Goal: Task Accomplishment & Management: Use online tool/utility

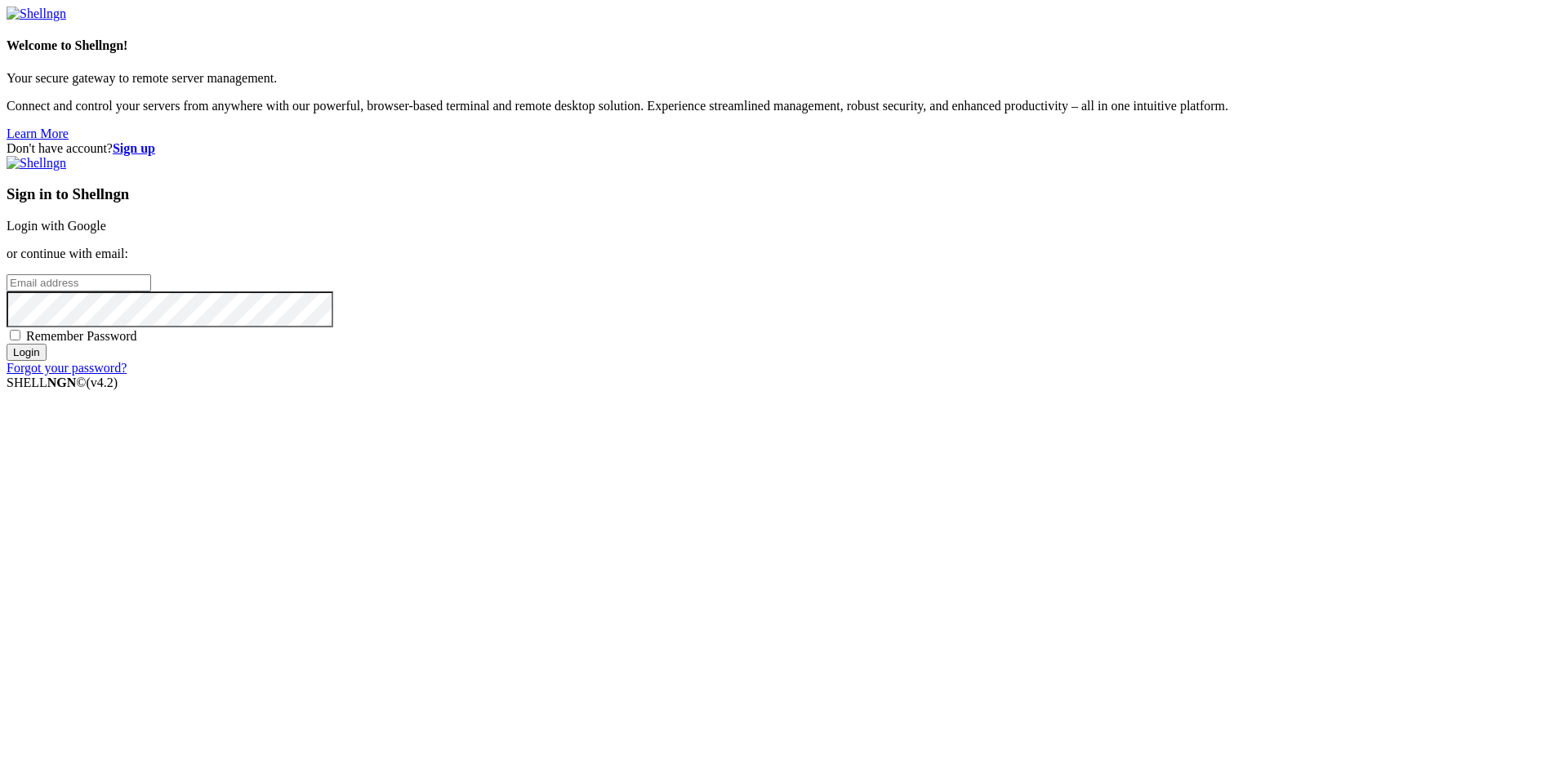
click at [106, 233] on link "Login with Google" at bounding box center [56, 225] width 100 height 14
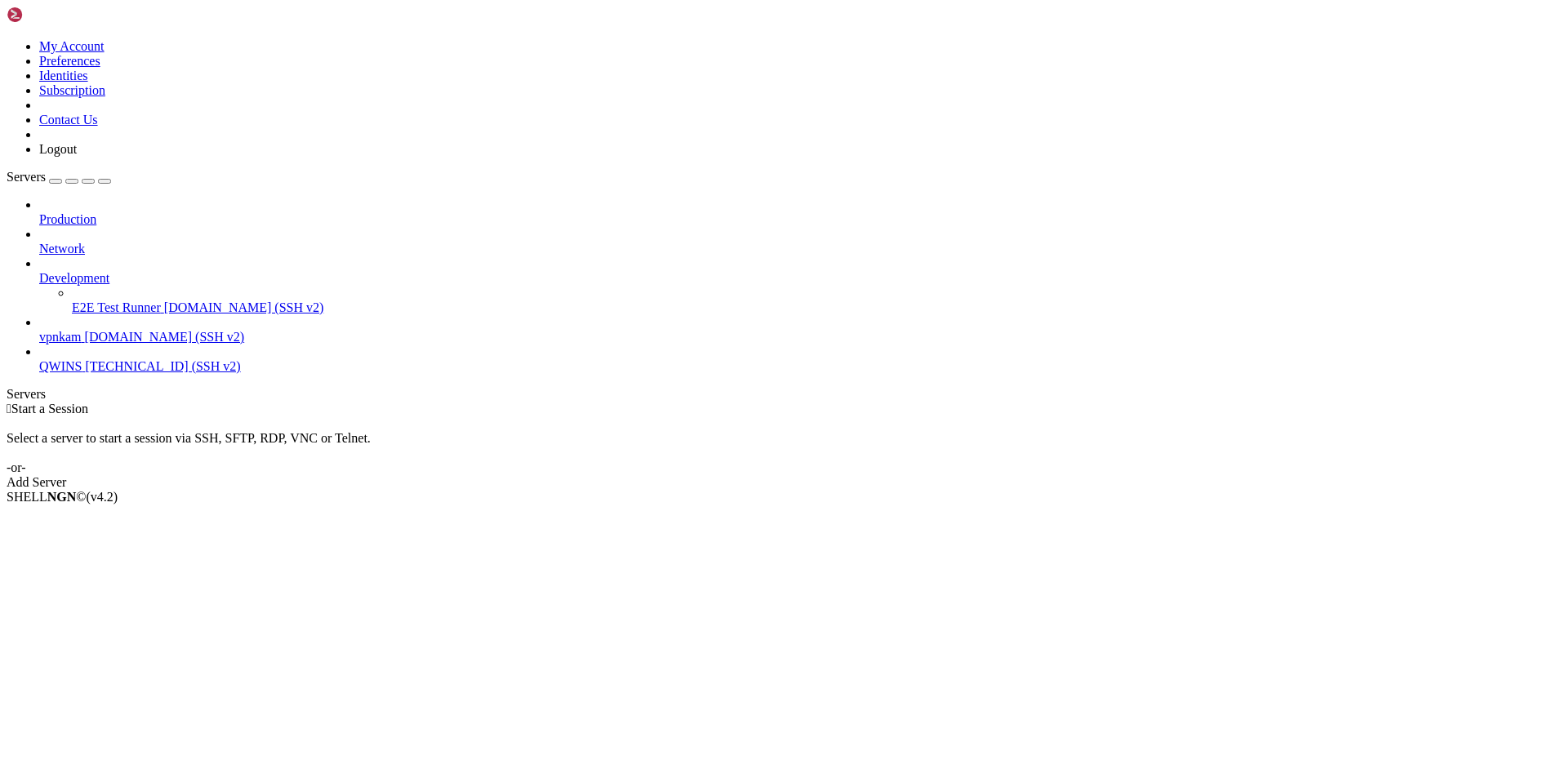
click at [82, 330] on span "vpnkam" at bounding box center [60, 337] width 42 height 14
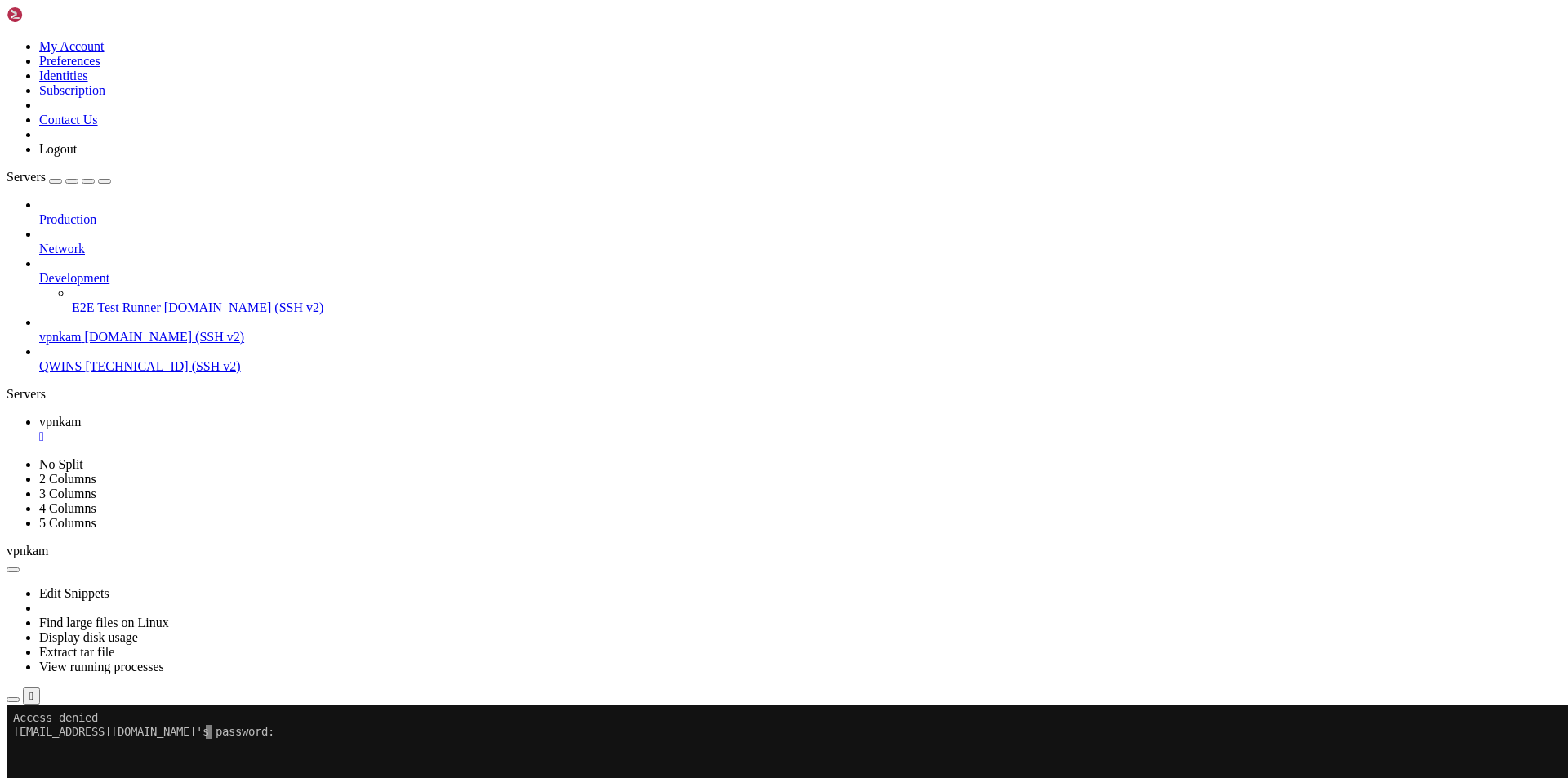
drag, startPoint x: 423, startPoint y: 813, endPoint x: 220, endPoint y: 722, distance: 222.5
click at [220, 722] on x-row "Access denied" at bounding box center [687, 718] width 1349 height 14
click at [13, 705] on div at bounding box center [10, 705] width 7 height 0
click at [222, 741] on x-row at bounding box center [687, 746] width 1349 height 14
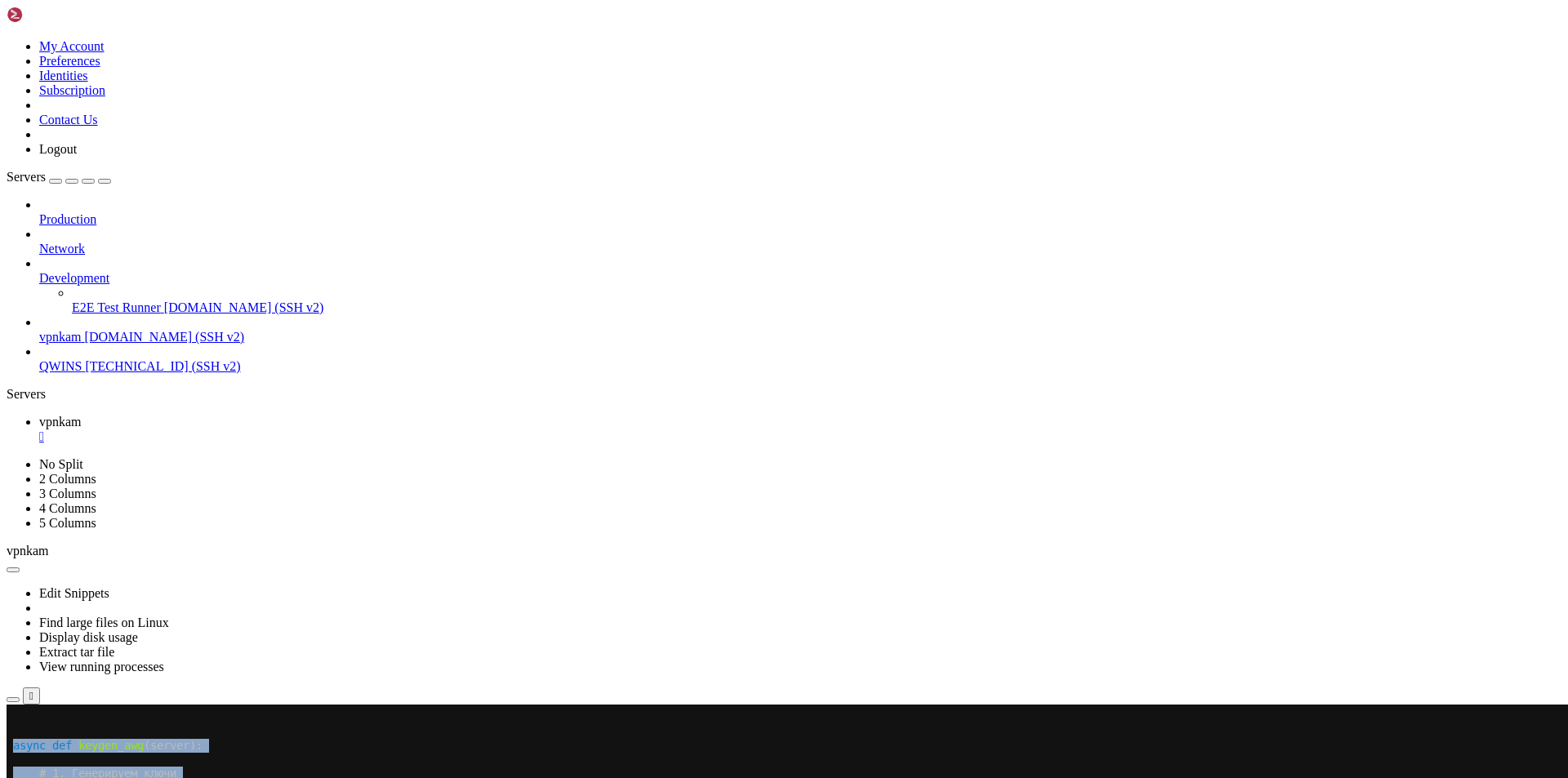
scroll to position [486, 0]
drag, startPoint x: 214, startPoint y: 1342, endPoint x: 12, endPoint y: 747, distance: 628.4
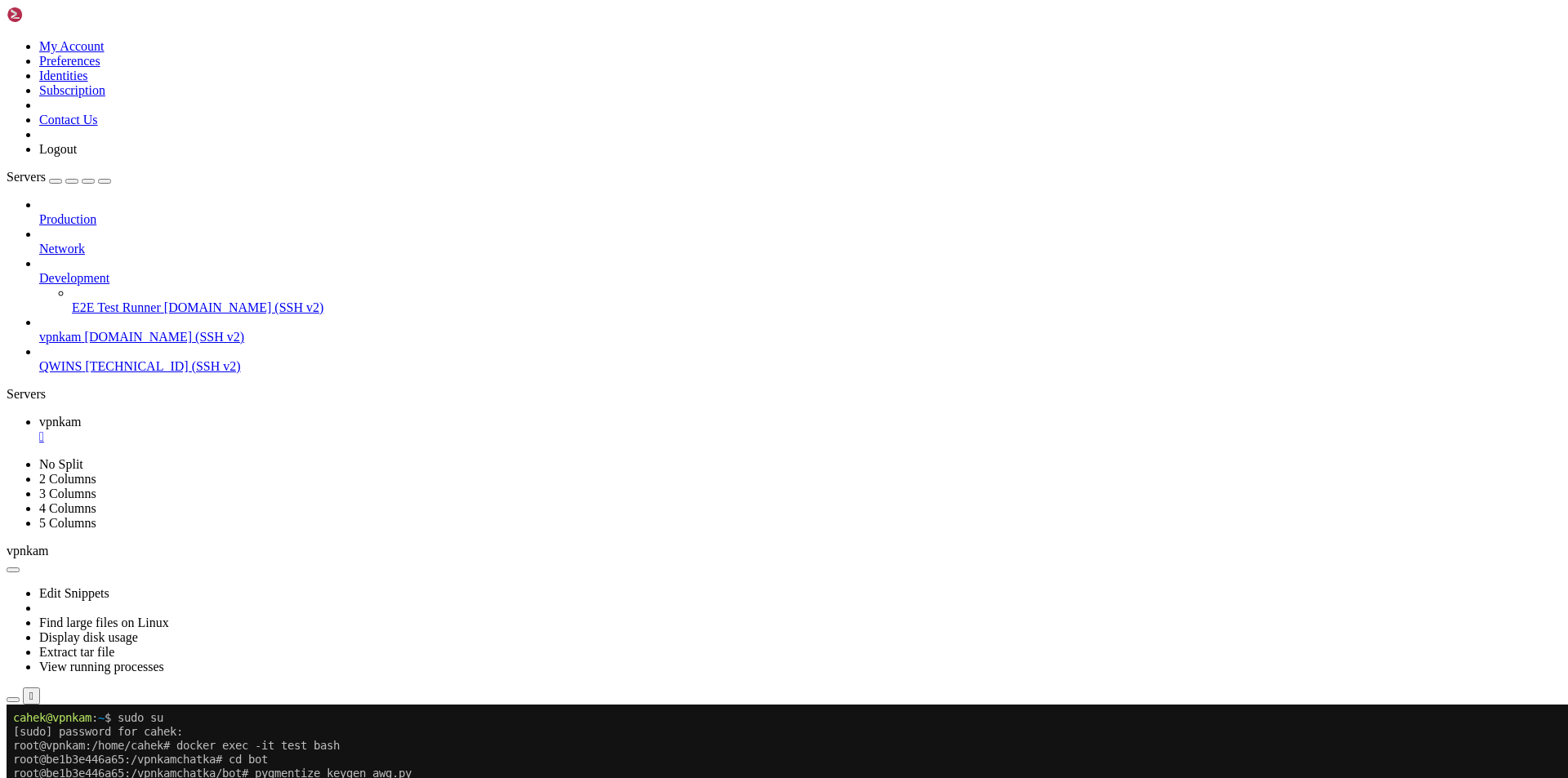
scroll to position [159, 0]
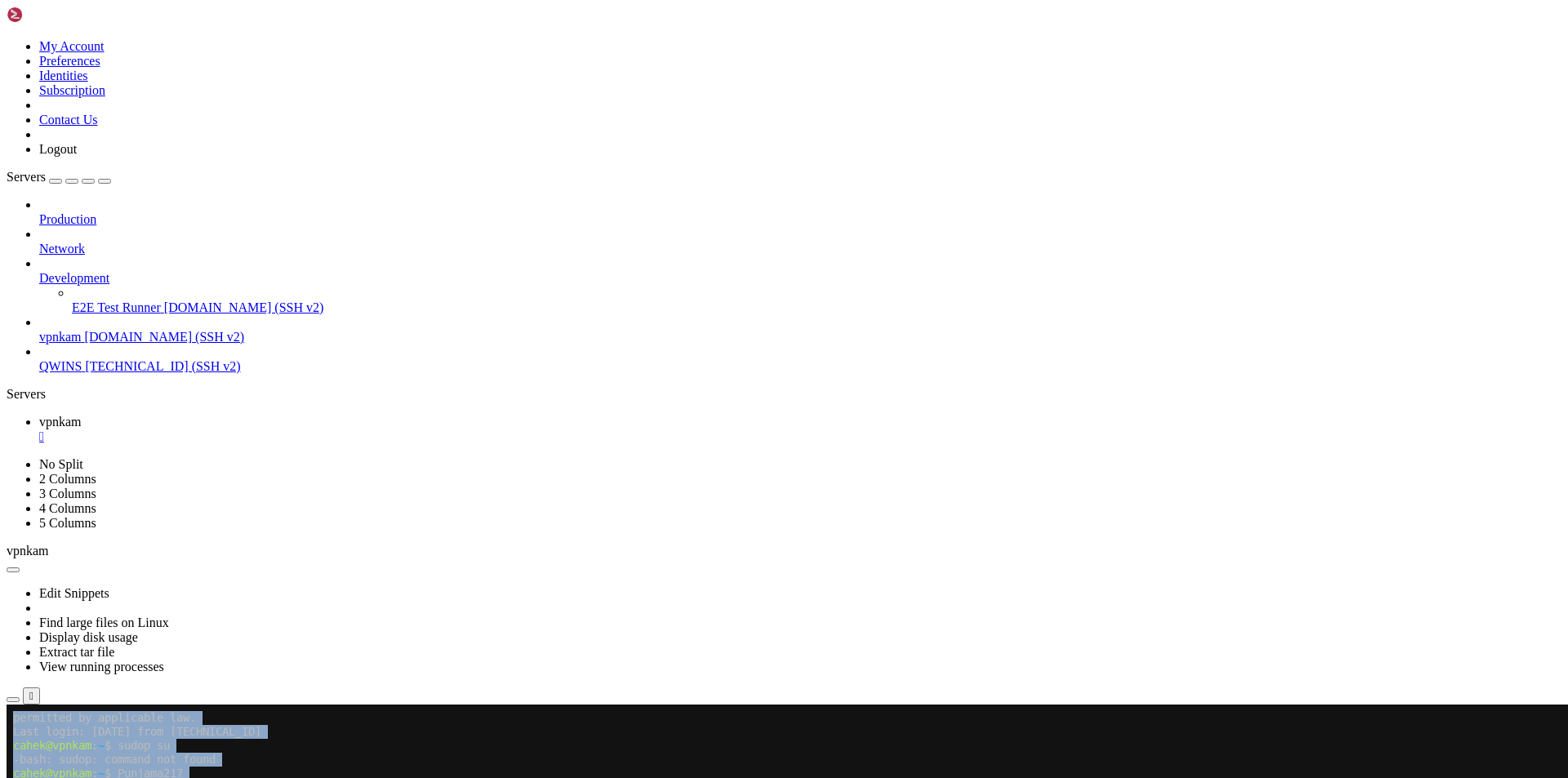
drag, startPoint x: 12, startPoint y: 870, endPoint x: 190, endPoint y: 974, distance: 206.2
drag, startPoint x: 11, startPoint y: 872, endPoint x: 44, endPoint y: 875, distance: 33.1
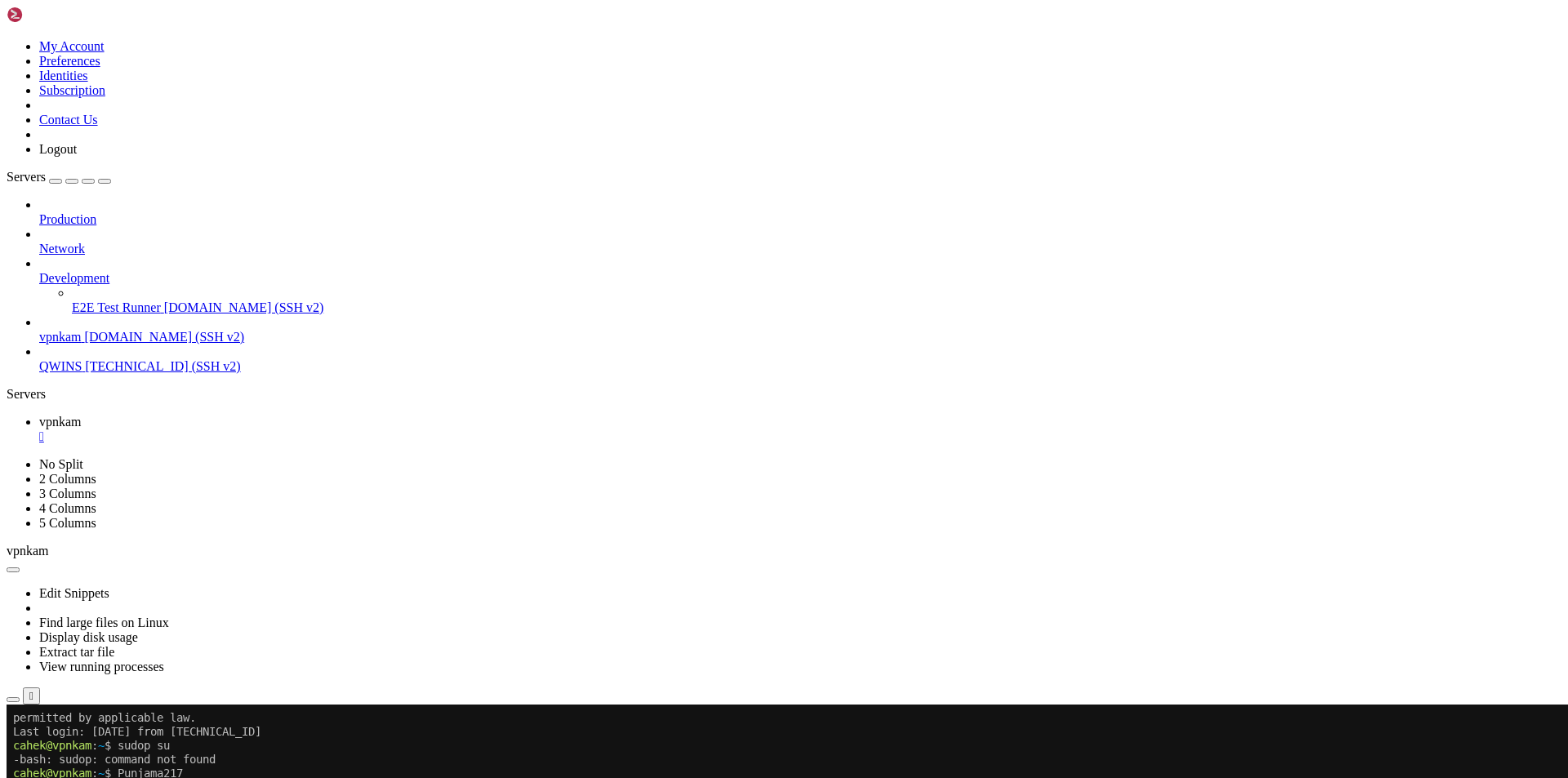
drag, startPoint x: 12, startPoint y: 872, endPoint x: 209, endPoint y: 1227, distance: 406.0
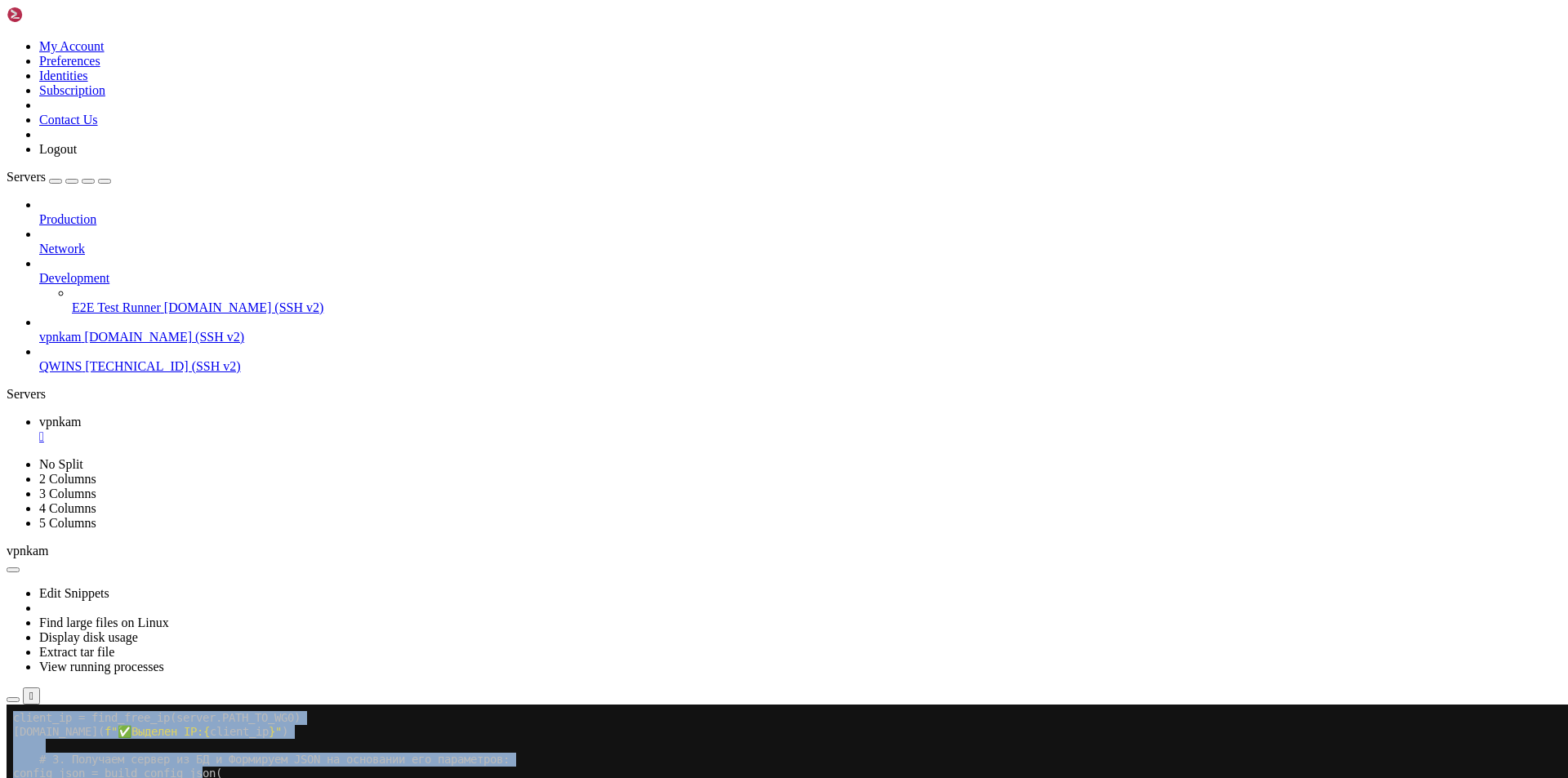
scroll to position [196, 0]
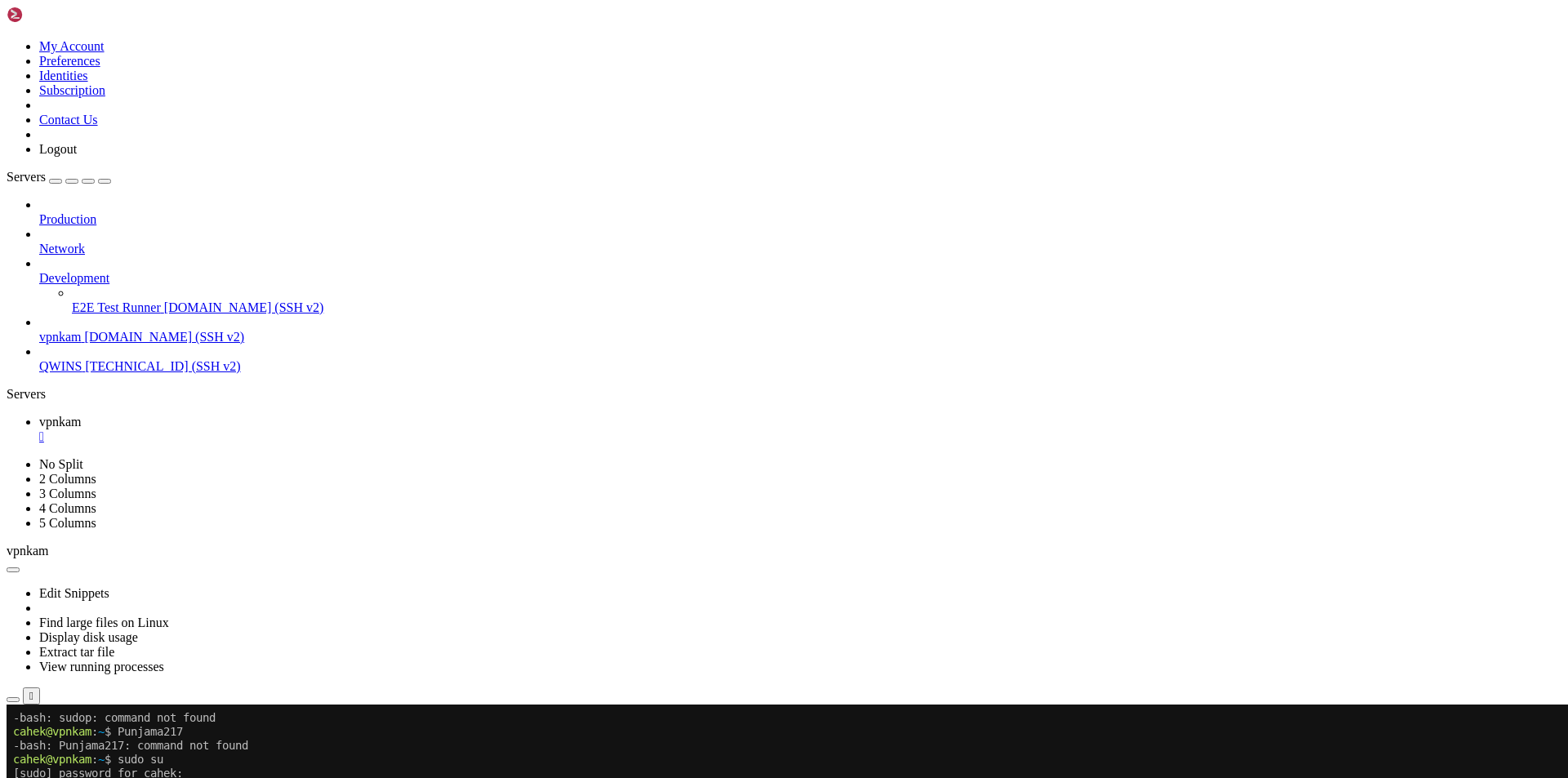
drag, startPoint x: 13, startPoint y: 830, endPoint x: 392, endPoint y: 1359, distance: 650.8
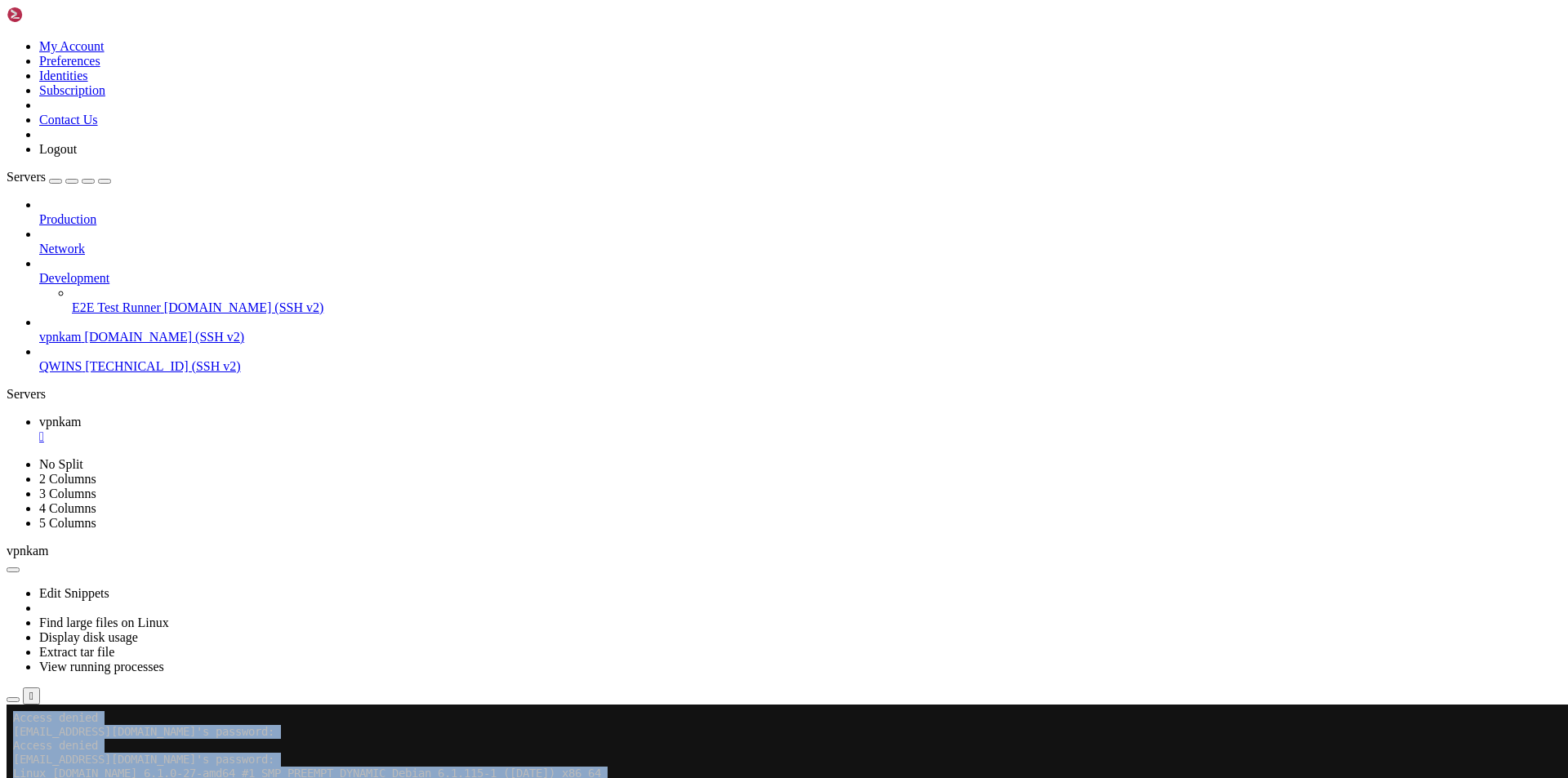
drag, startPoint x: 12, startPoint y: 1026, endPoint x: 156, endPoint y: 1049, distance: 145.8
drag, startPoint x: 174, startPoint y: 1030, endPoint x: 142, endPoint y: 1023, distance: 32.8
drag, startPoint x: 26, startPoint y: 1023, endPoint x: 210, endPoint y: 1103, distance: 200.6
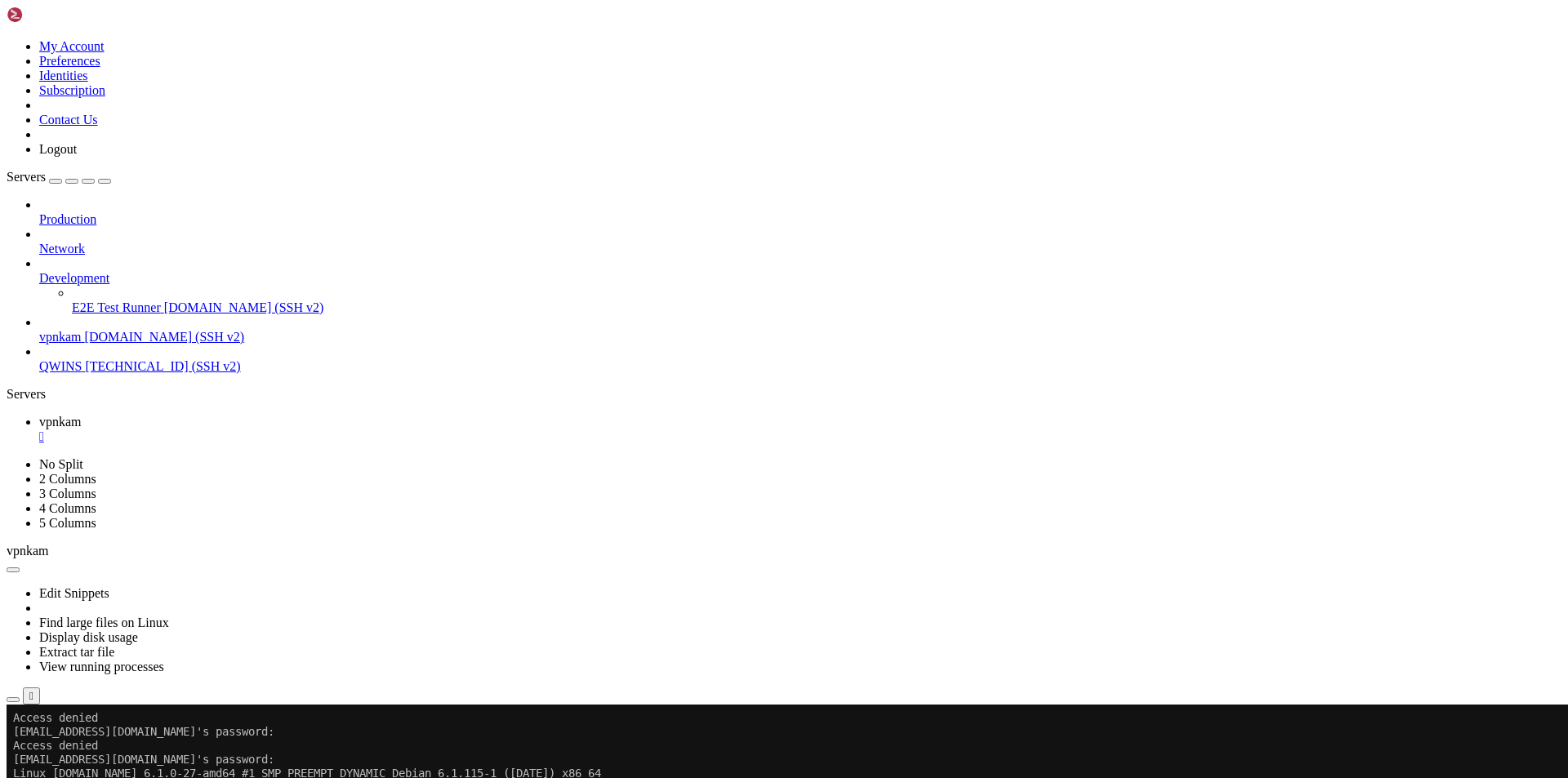
drag, startPoint x: 15, startPoint y: 1025, endPoint x: 108, endPoint y: 1039, distance: 94.0
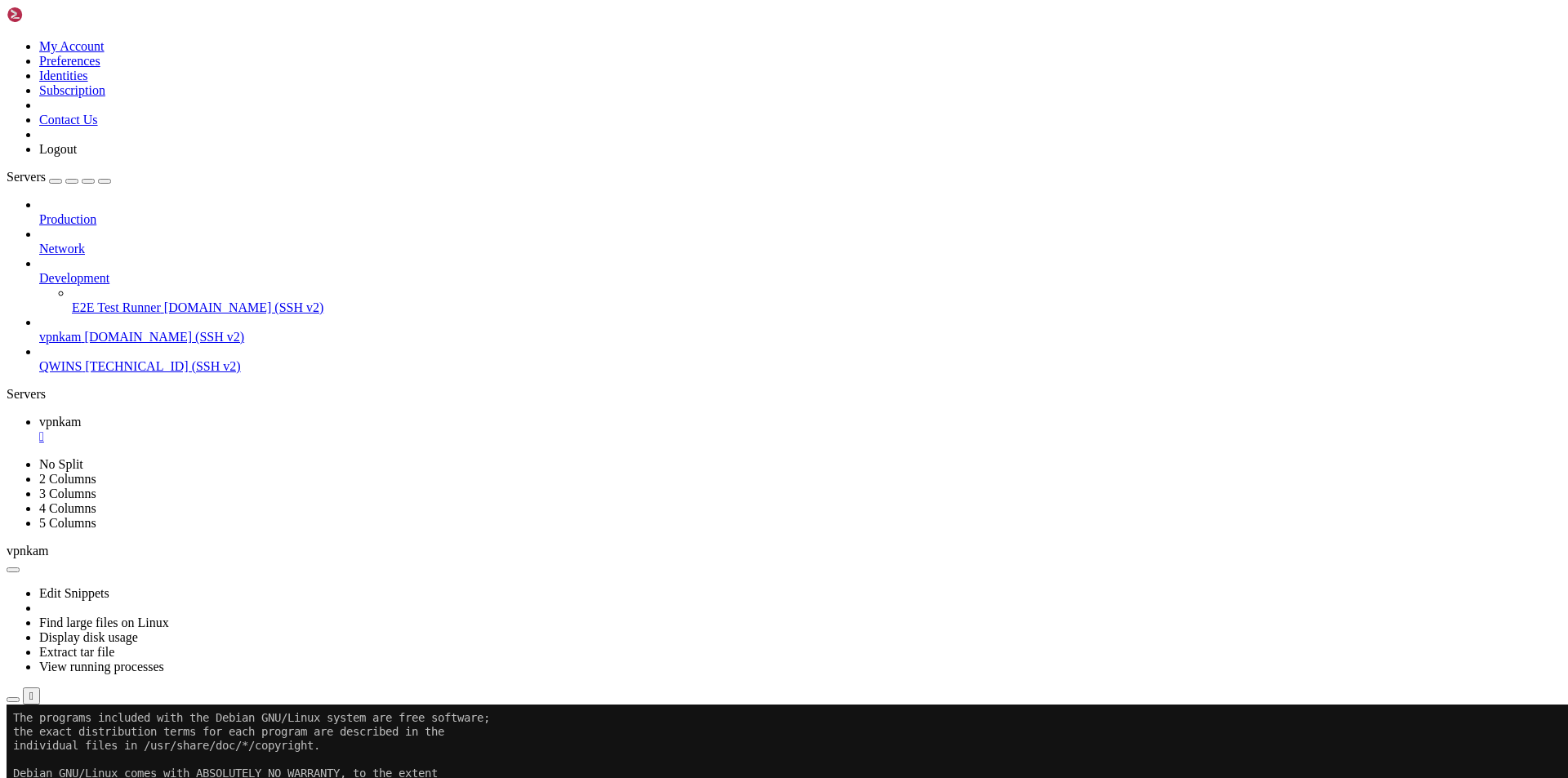
scroll to position [245, 0]
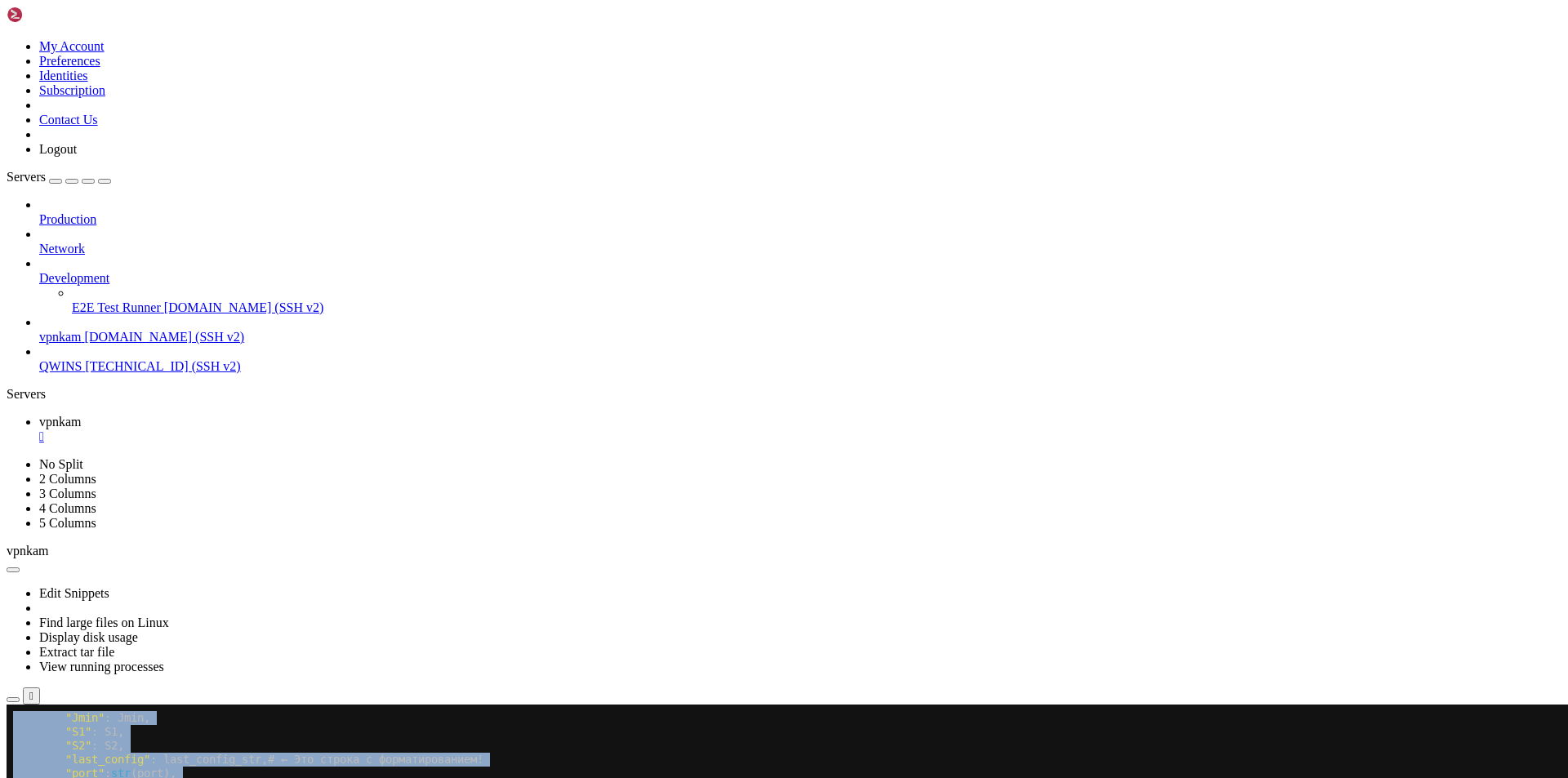
scroll to position [3054, 0]
drag, startPoint x: 13, startPoint y: 776, endPoint x: 214, endPoint y: 1341, distance: 599.7
copy div "loremi dolo48 " Sita " : Cons, " A8 " : E6, " S6 " : D6, " eius_tempor " : inci…"
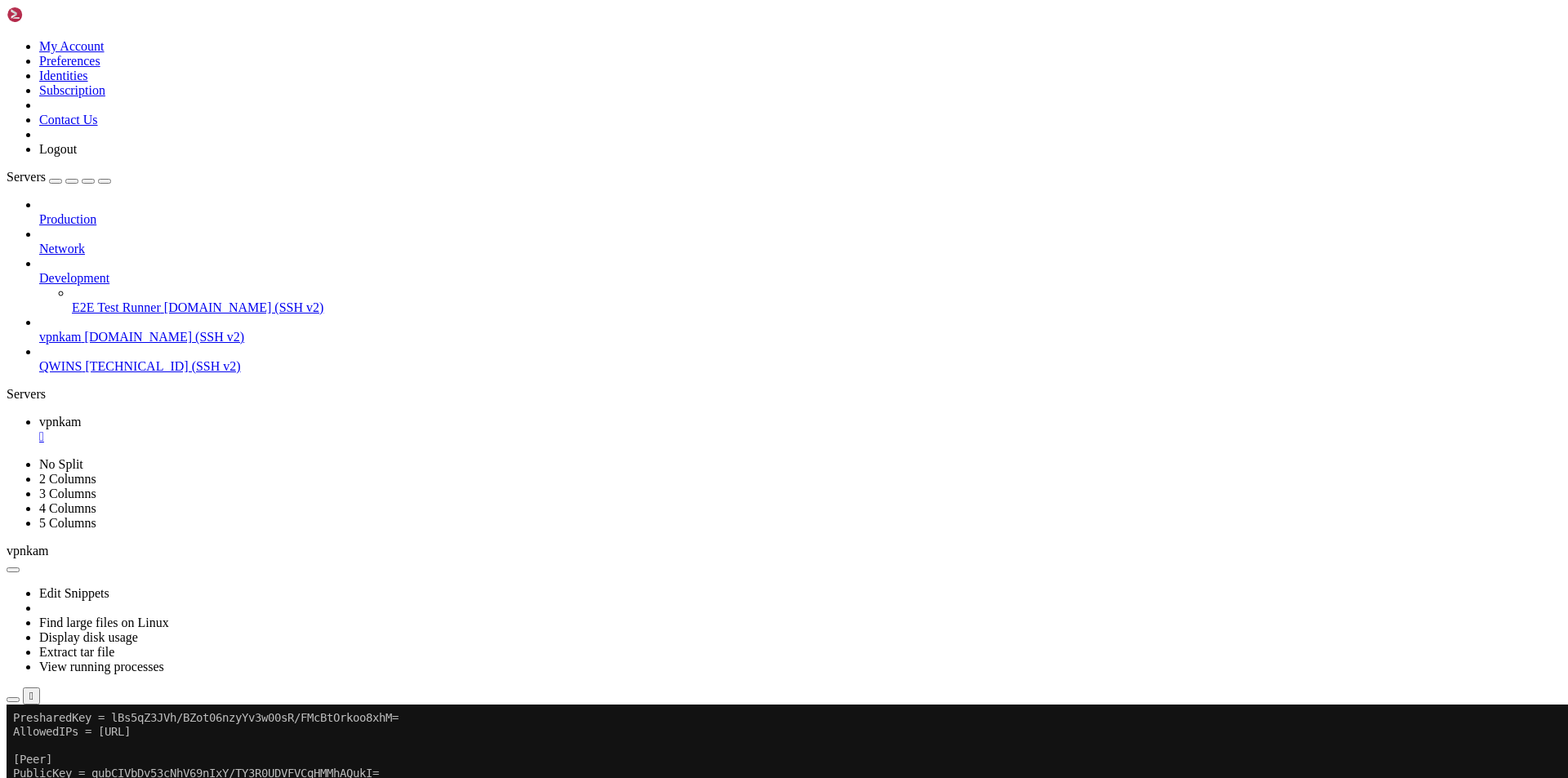
scroll to position [7649, 0]
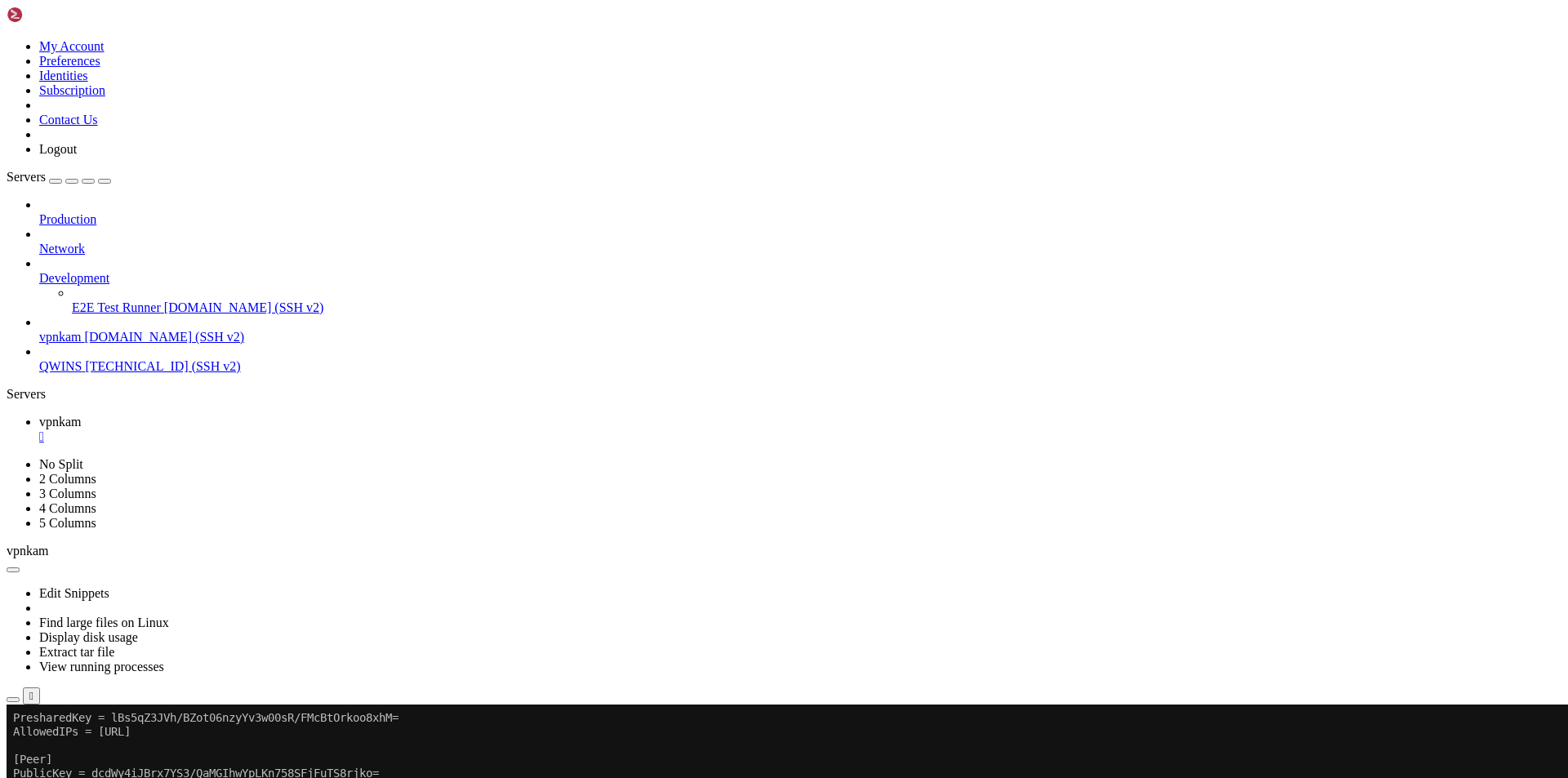
scroll to position [21184, 0]
drag, startPoint x: 483, startPoint y: 1450, endPoint x: 267, endPoint y: 1371, distance: 230.0
drag, startPoint x: 269, startPoint y: 1366, endPoint x: 64, endPoint y: 1308, distance: 213.0
drag, startPoint x: 14, startPoint y: 1288, endPoint x: 261, endPoint y: 1367, distance: 259.3
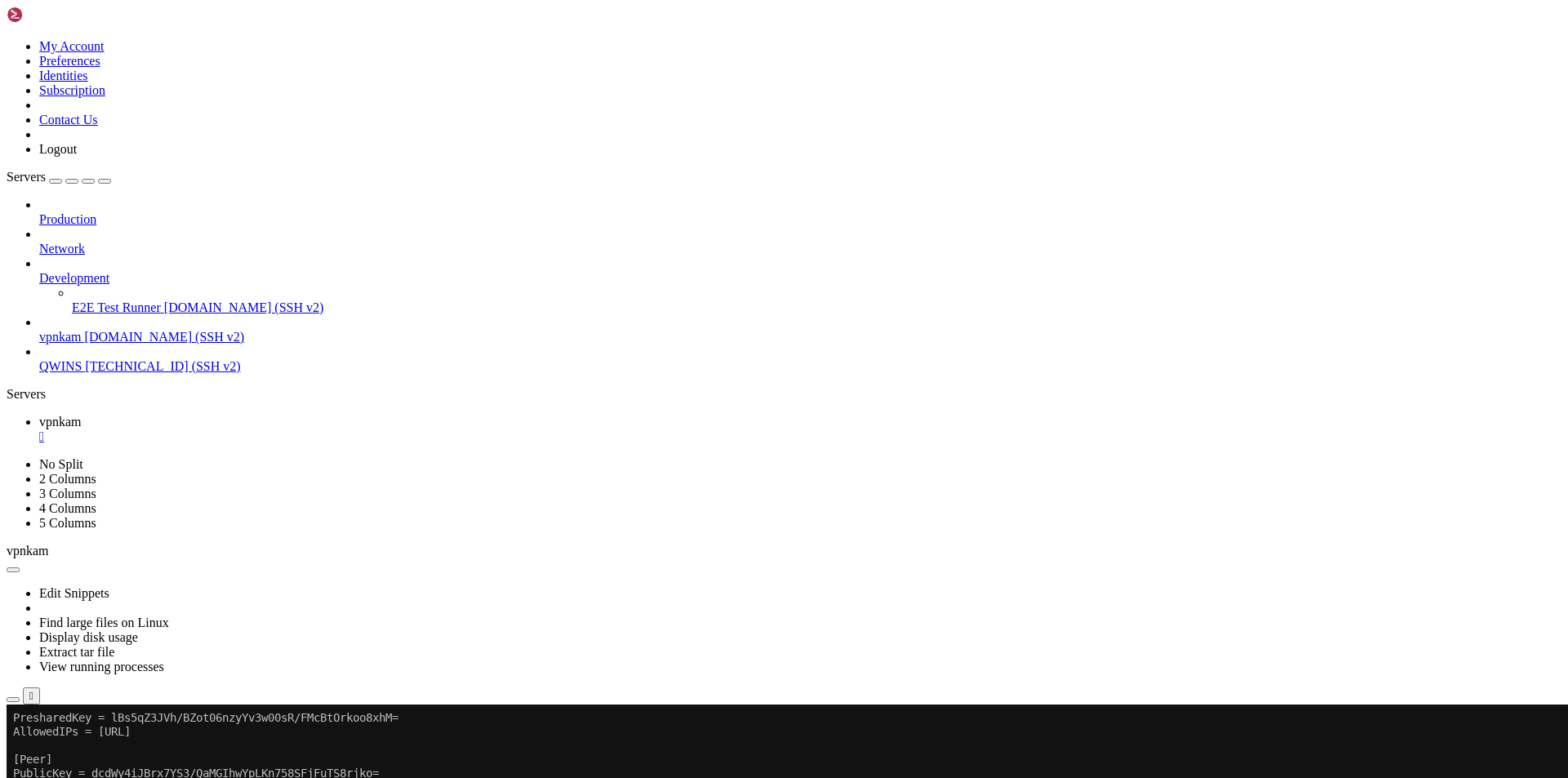
copy div "root@be1b3e446a65:/vpnkamchatka/temp/[TECHNICAL_ID][URL] cd ../bot bash: cd: ..…"
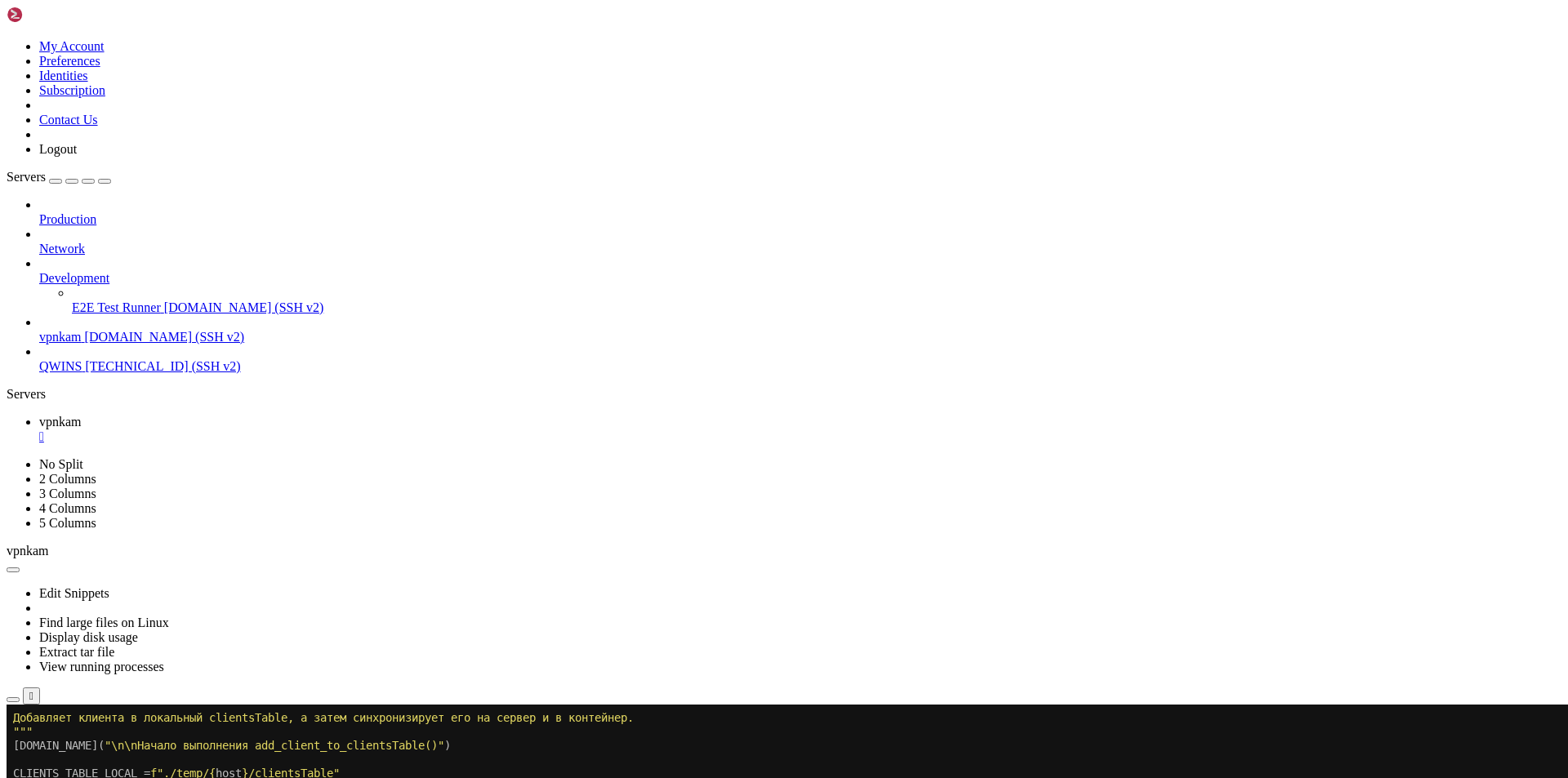
scroll to position [26209, 0]
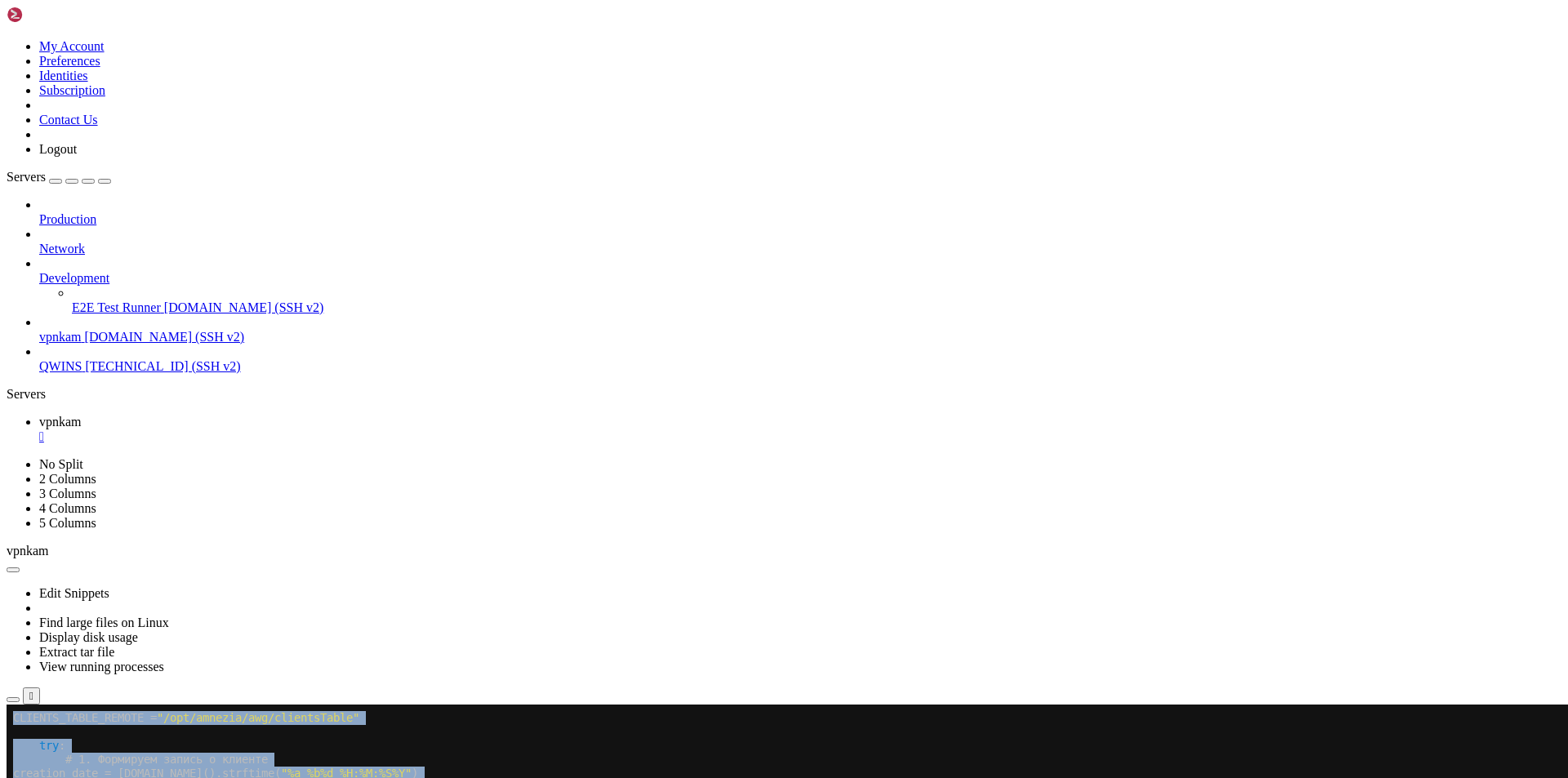
drag, startPoint x: 13, startPoint y: 926, endPoint x: 526, endPoint y: 1331, distance: 653.6
copy div "loremi do , sitametc , ad , elit # Sed doeiusm temporinci utl-Etdol m ali-Enima…"
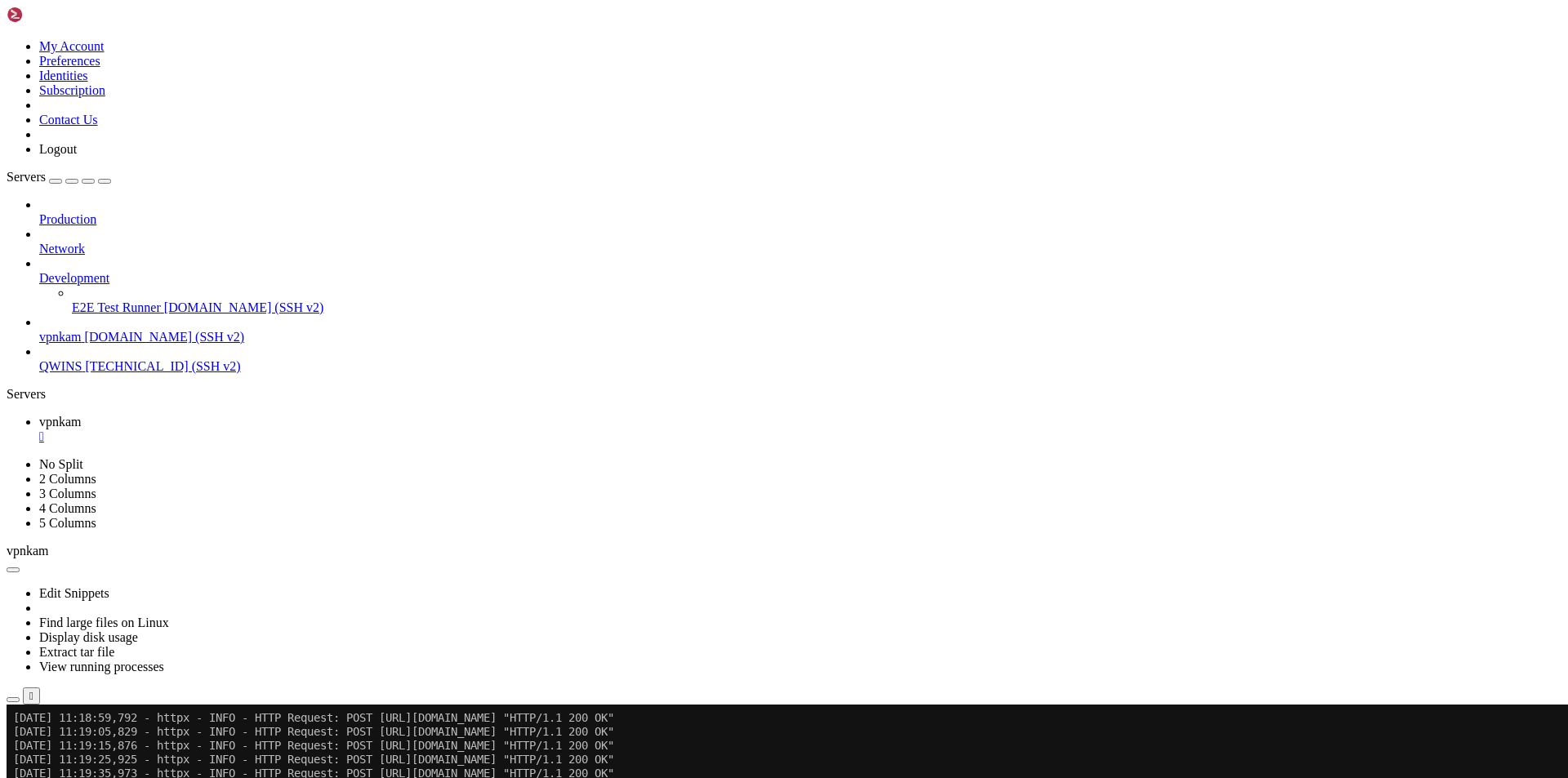
scroll to position [27514, 0]
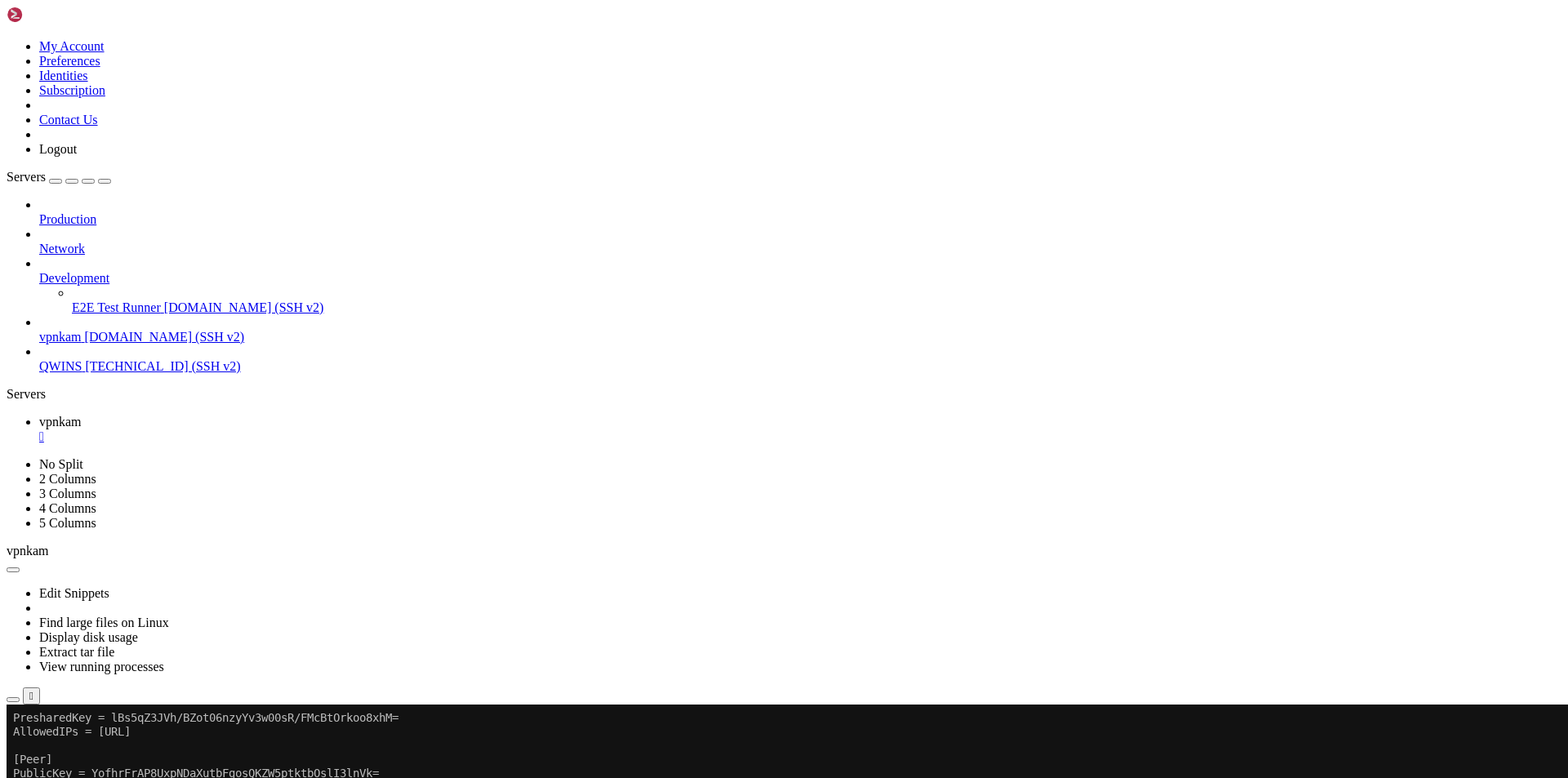
scroll to position [31929, 0]
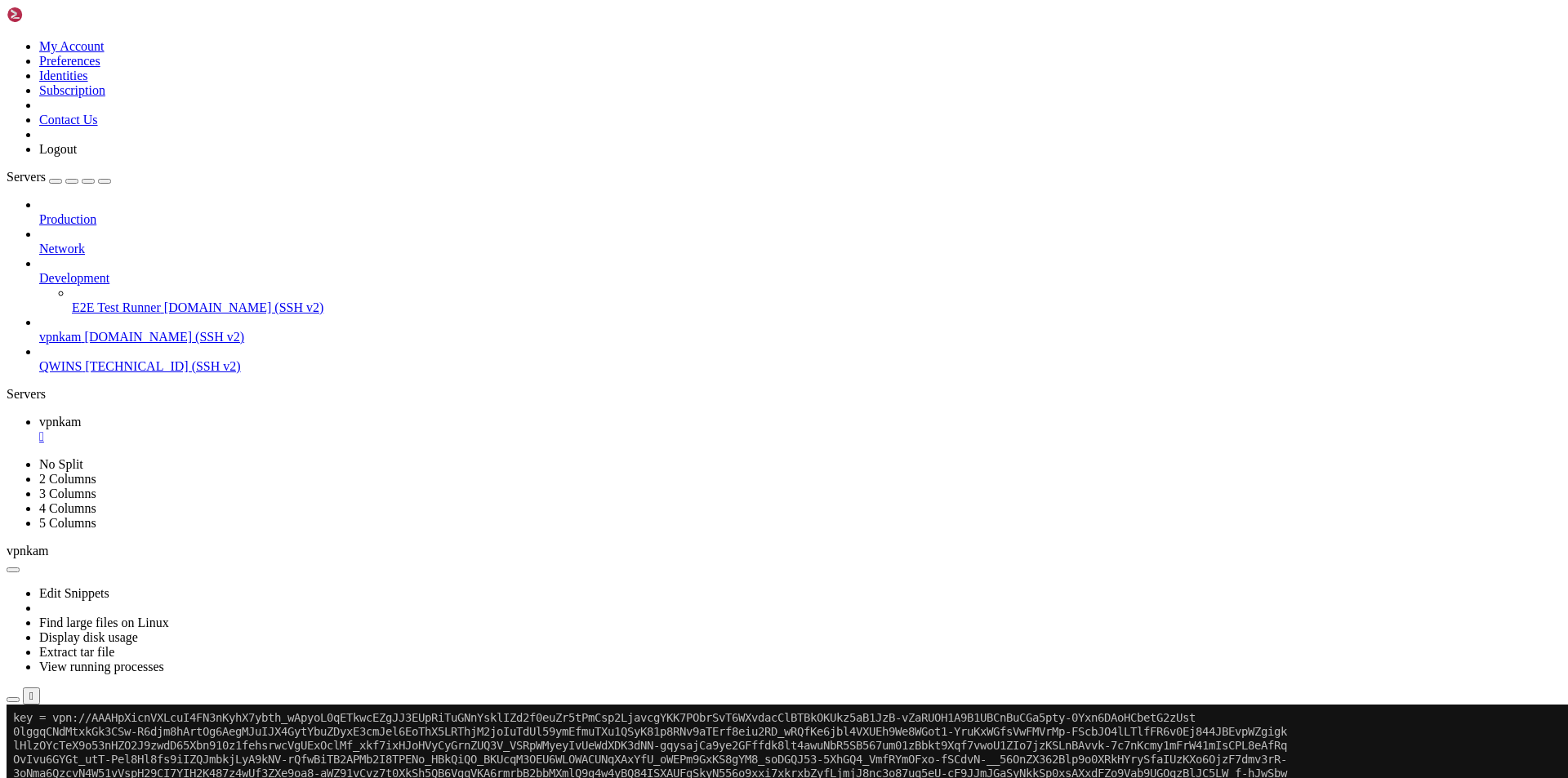
scroll to position [40244, 0]
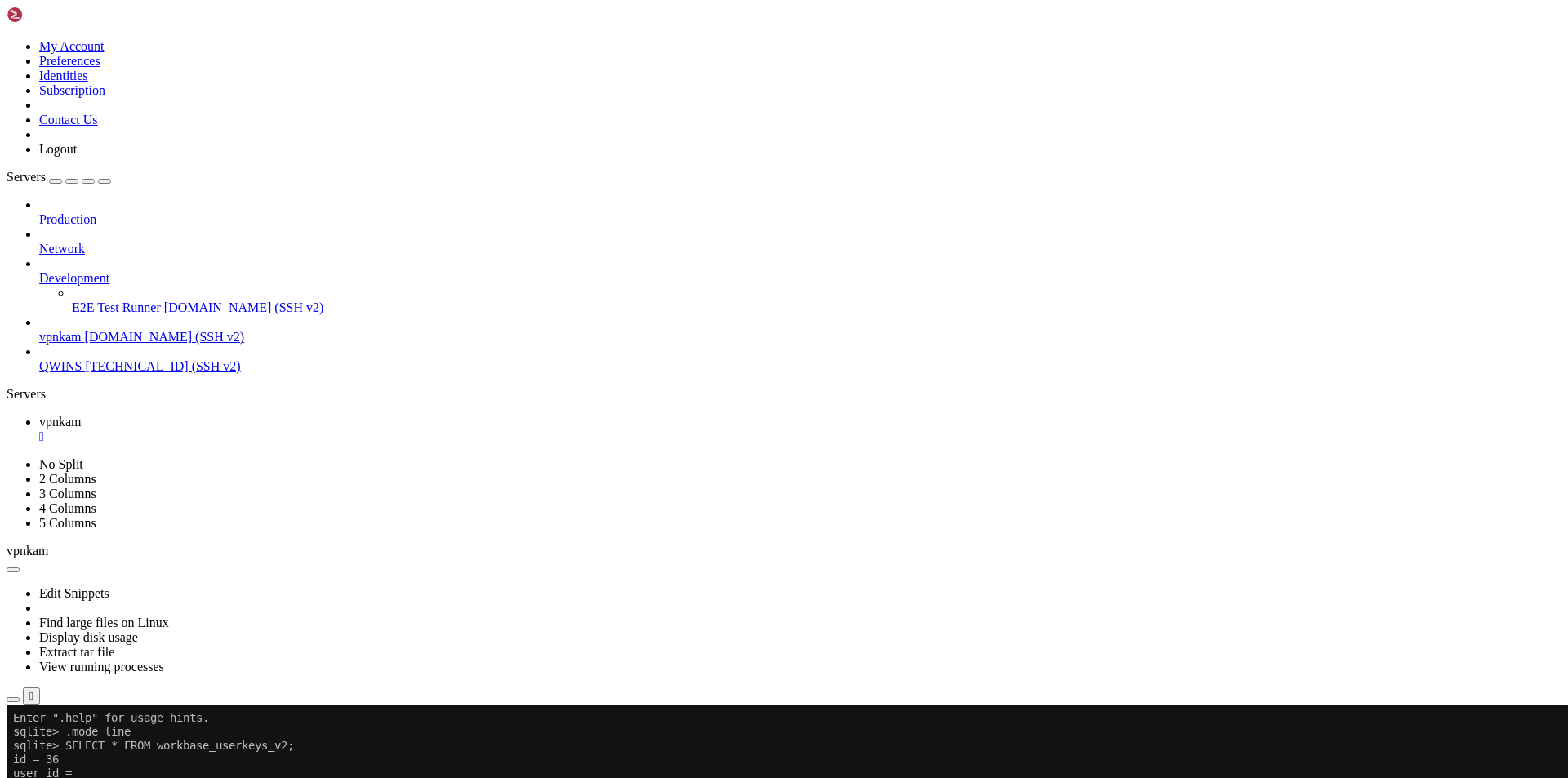
scroll to position [40952, 0]
